Goal: Find specific page/section: Locate item on page

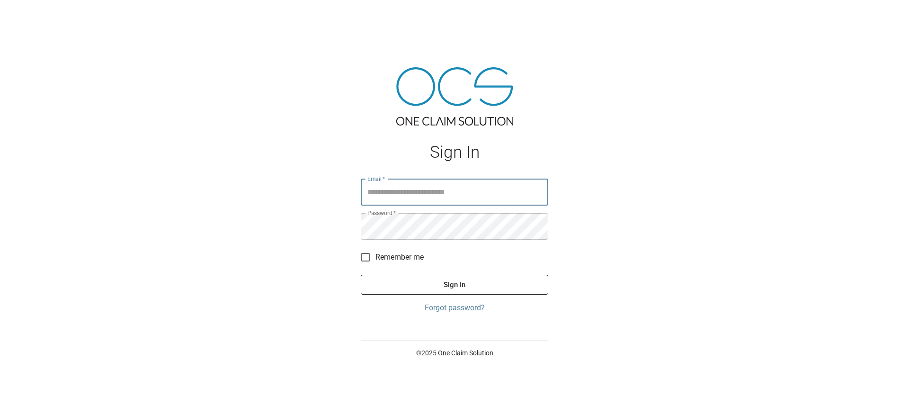
type input "**********"
click at [455, 284] on button "Sign In" at bounding box center [455, 285] width 188 height 20
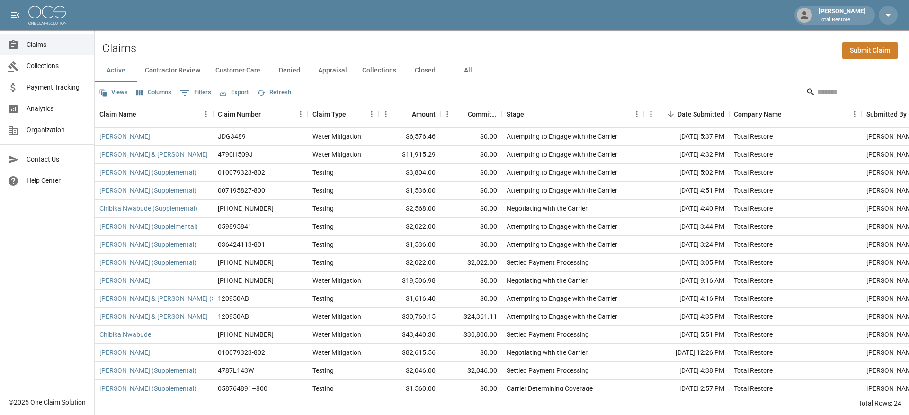
click at [483, 65] on button "All" at bounding box center [468, 70] width 43 height 23
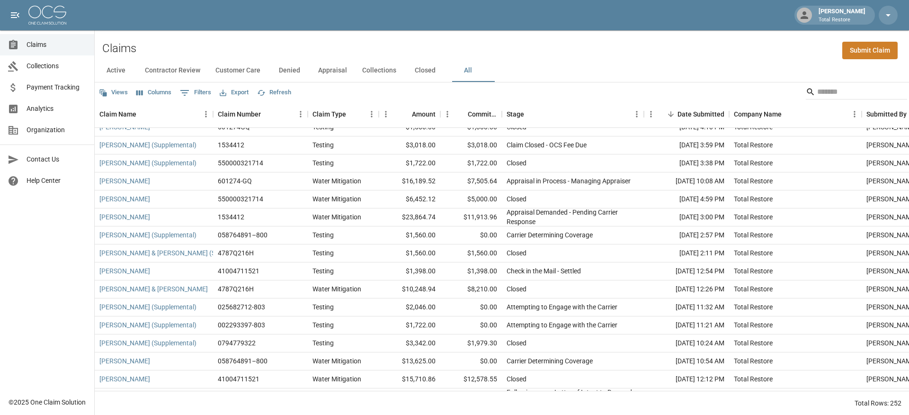
scroll to position [370, 0]
click at [820, 89] on input "Search" at bounding box center [855, 91] width 76 height 15
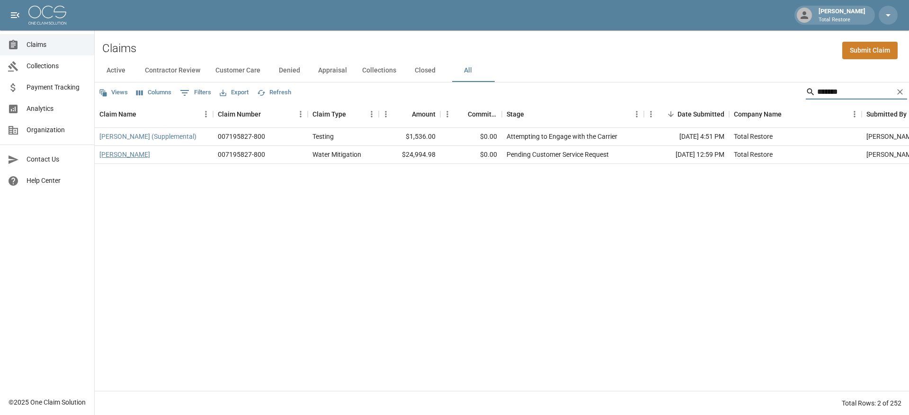
type input "*******"
click at [126, 154] on link "[PERSON_NAME]" at bounding box center [124, 154] width 51 height 9
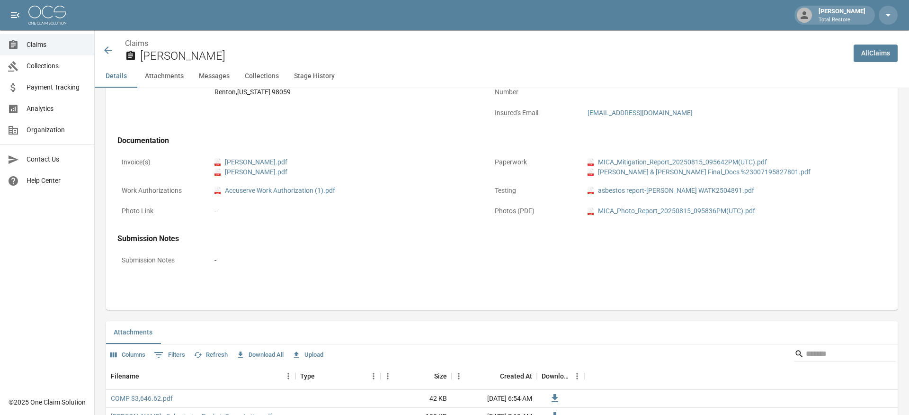
scroll to position [334, 0]
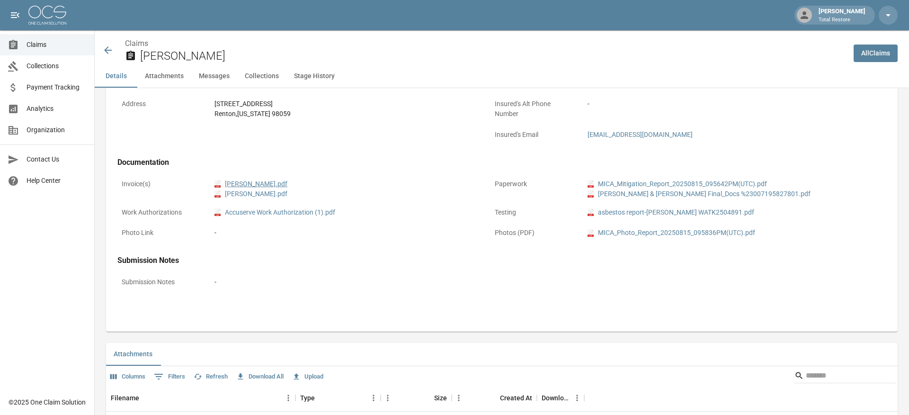
click at [287, 181] on link "pdf [PERSON_NAME].pdf" at bounding box center [250, 184] width 73 height 10
click at [287, 196] on link "pdf JOHN_GRIFFIN_SEPARATED_FINAL_DRAFT_POINT_OF_SALE_TAX.pdf" at bounding box center [250, 194] width 73 height 10
click at [105, 46] on icon at bounding box center [107, 50] width 11 height 11
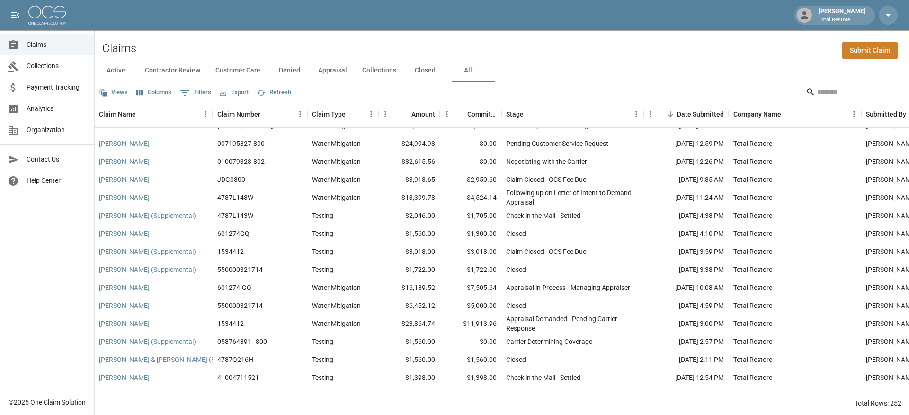
scroll to position [263, 0]
